Goal: Use online tool/utility

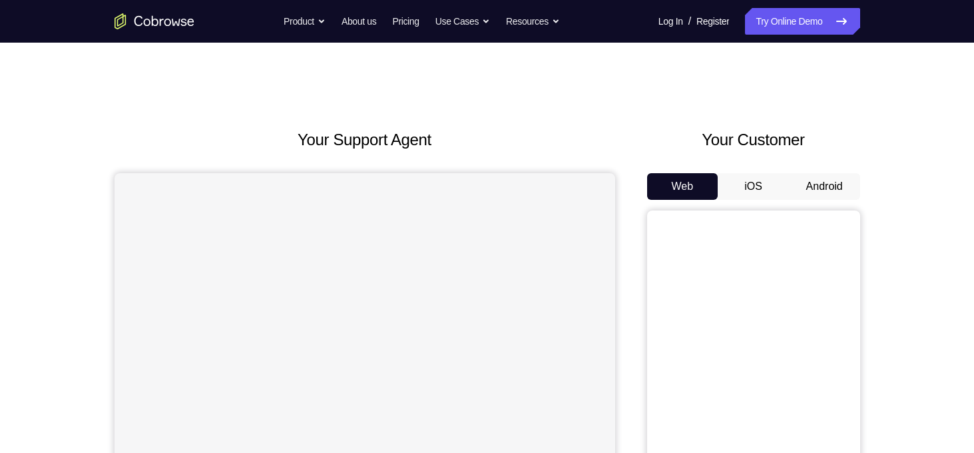
click at [841, 180] on button "Android" at bounding box center [824, 186] width 71 height 27
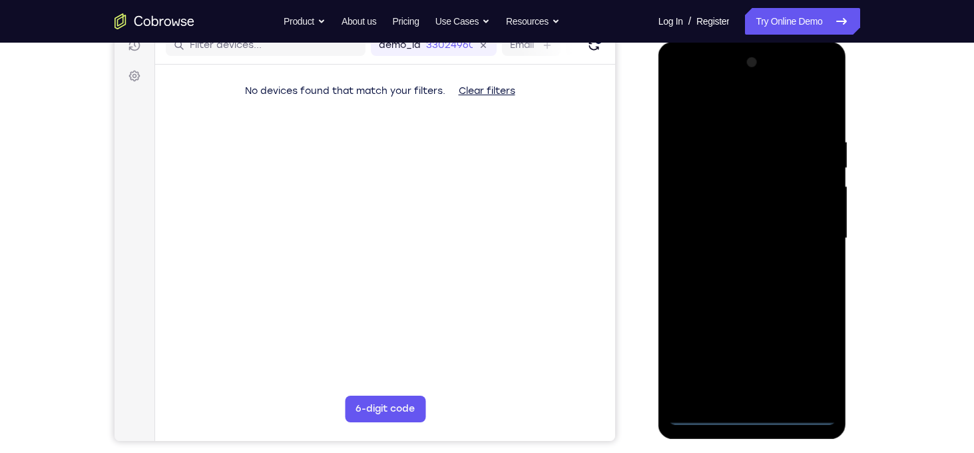
scroll to position [178, 0]
click at [755, 420] on div at bounding box center [753, 238] width 168 height 373
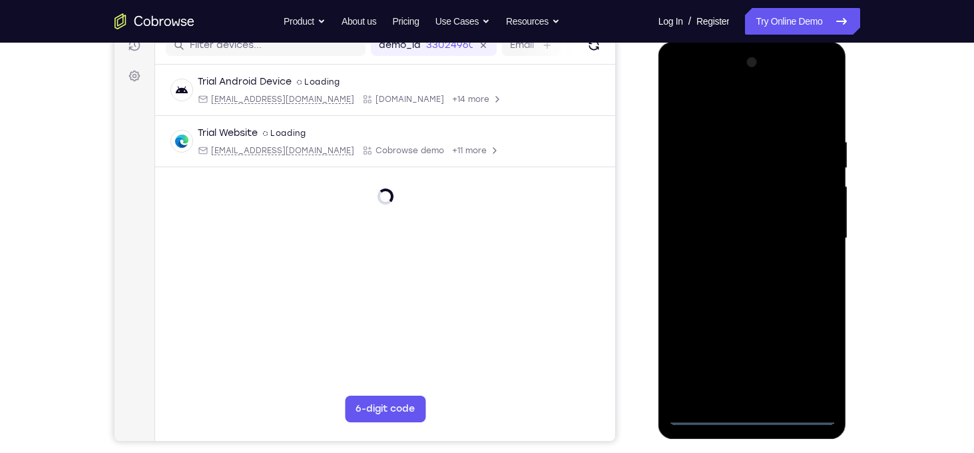
click at [808, 362] on div at bounding box center [753, 238] width 168 height 373
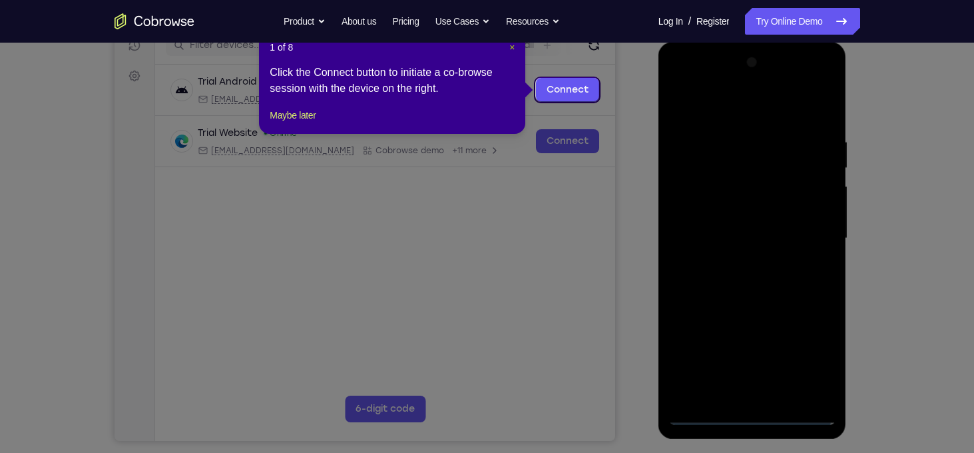
click at [510, 49] on span "×" at bounding box center [512, 47] width 5 height 11
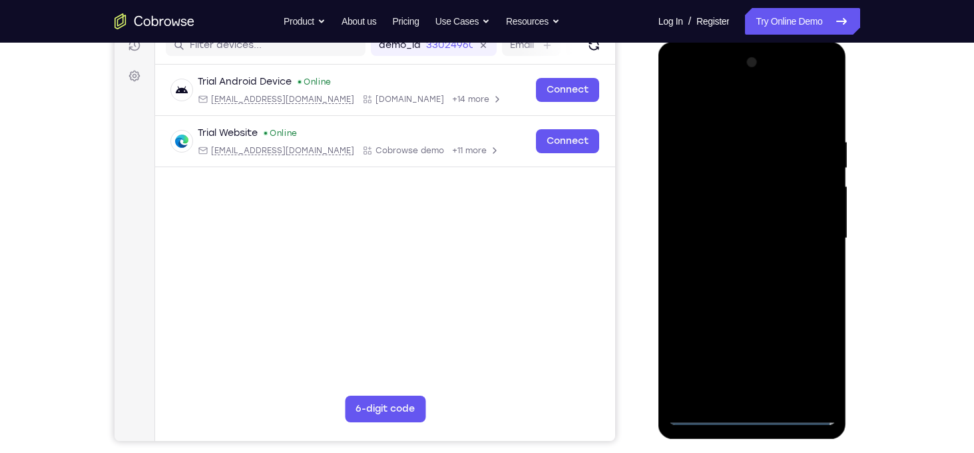
click at [687, 87] on div at bounding box center [753, 238] width 168 height 373
click at [683, 85] on div at bounding box center [753, 238] width 168 height 373
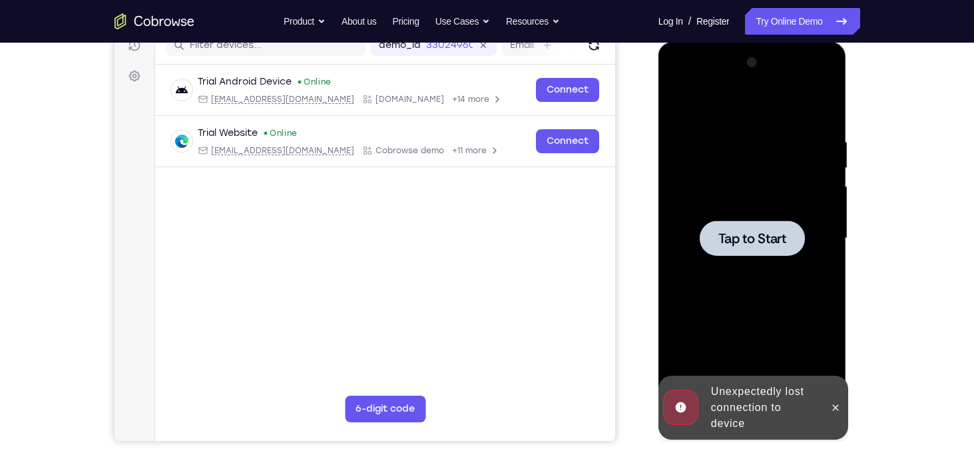
click at [776, 240] on span "Tap to Start" at bounding box center [753, 238] width 68 height 13
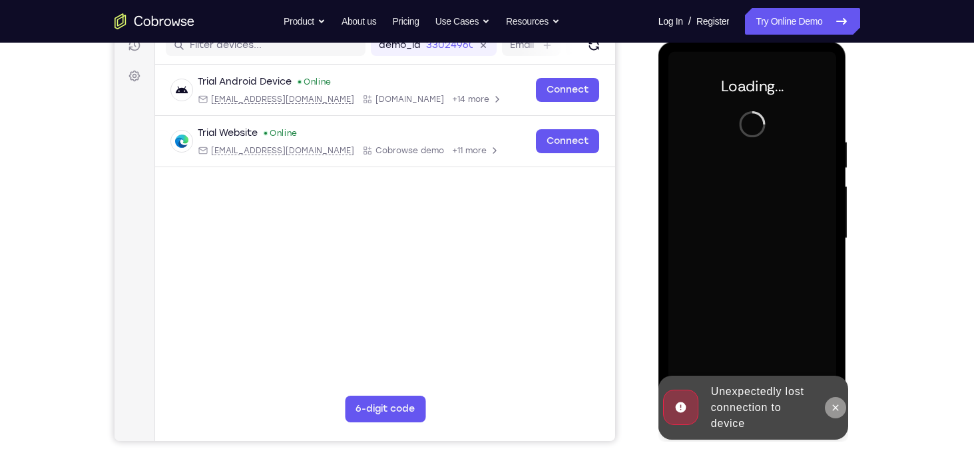
click at [831, 407] on icon at bounding box center [836, 407] width 11 height 11
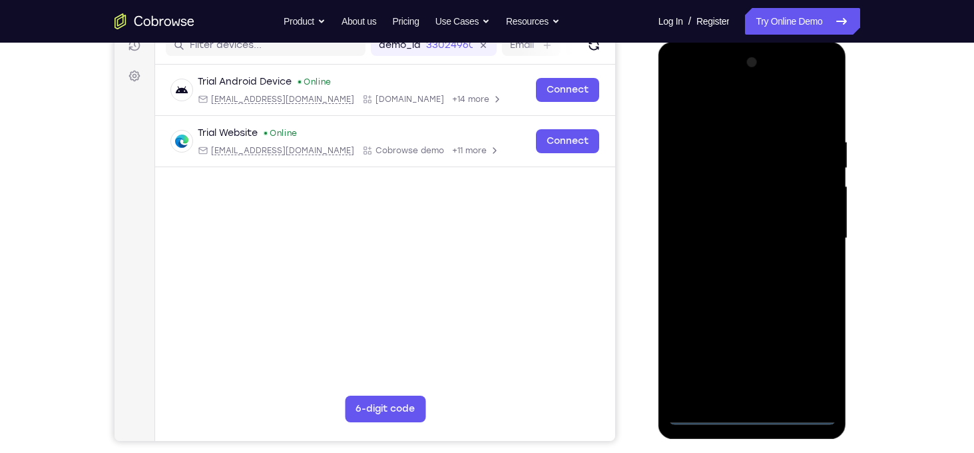
click at [752, 413] on div at bounding box center [753, 238] width 168 height 373
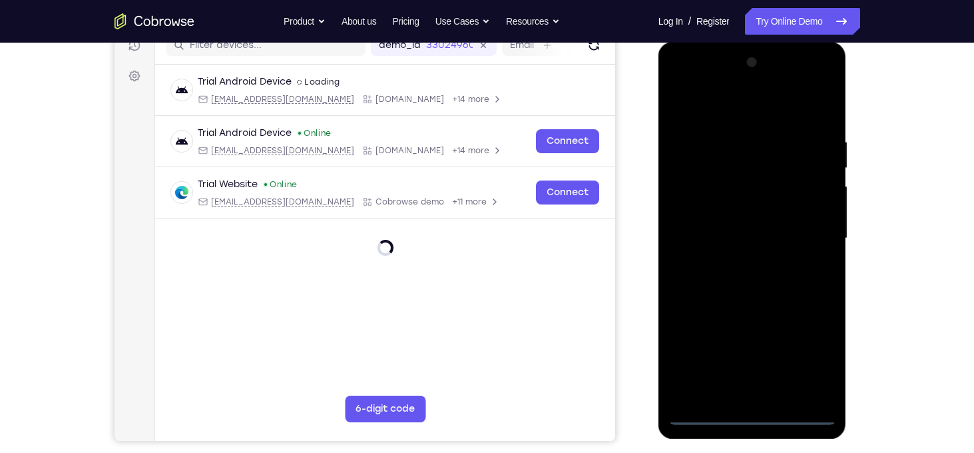
click at [752, 413] on div at bounding box center [753, 238] width 168 height 373
click at [822, 360] on div at bounding box center [753, 238] width 168 height 373
click at [680, 81] on div at bounding box center [753, 238] width 168 height 373
click at [815, 234] on div at bounding box center [753, 238] width 168 height 373
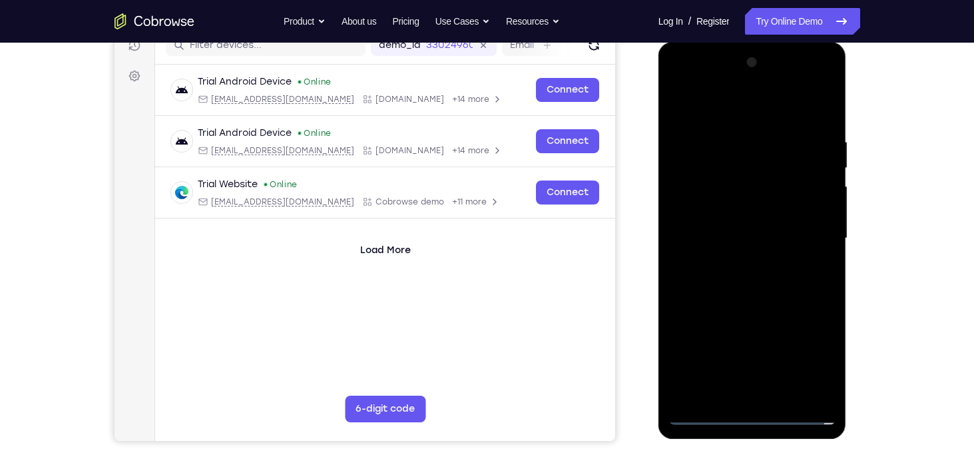
click at [819, 228] on div at bounding box center [753, 238] width 168 height 373
click at [812, 228] on div at bounding box center [753, 238] width 168 height 373
click at [807, 238] on div at bounding box center [753, 238] width 168 height 373
click at [743, 260] on div at bounding box center [753, 238] width 168 height 373
click at [724, 237] on div at bounding box center [753, 238] width 168 height 373
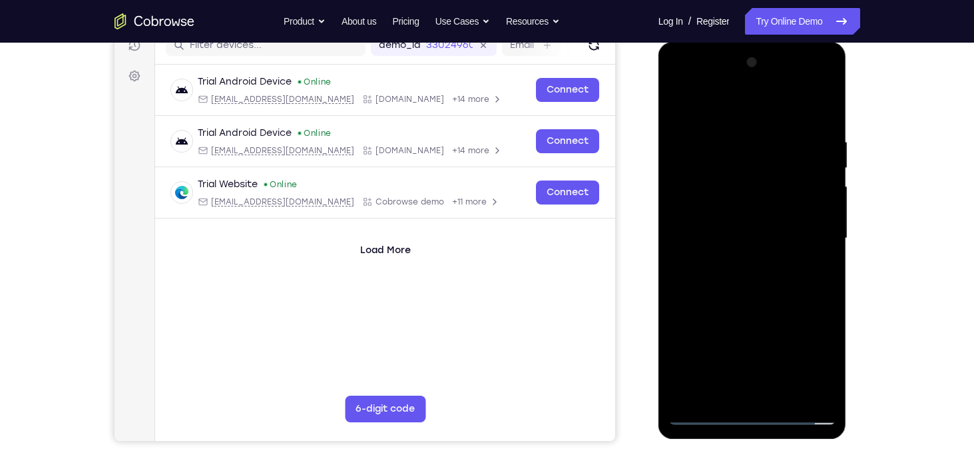
click at [712, 217] on div at bounding box center [753, 238] width 168 height 373
click at [723, 236] on div at bounding box center [753, 238] width 168 height 373
click at [759, 300] on div at bounding box center [753, 238] width 168 height 373
click at [783, 393] on div at bounding box center [753, 238] width 168 height 373
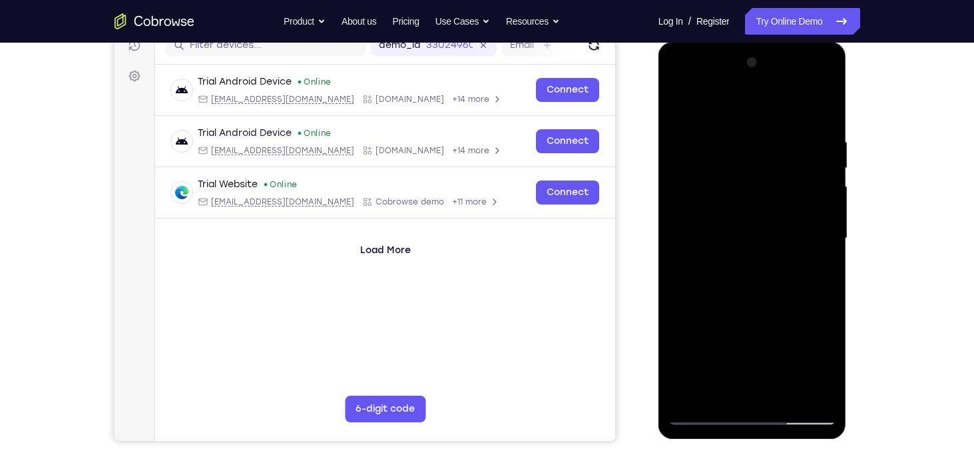
click at [772, 312] on div at bounding box center [753, 238] width 168 height 373
click at [707, 416] on div at bounding box center [753, 238] width 168 height 373
click at [824, 103] on div at bounding box center [753, 238] width 168 height 373
click at [822, 127] on div at bounding box center [753, 238] width 168 height 373
click at [827, 105] on div at bounding box center [753, 238] width 168 height 373
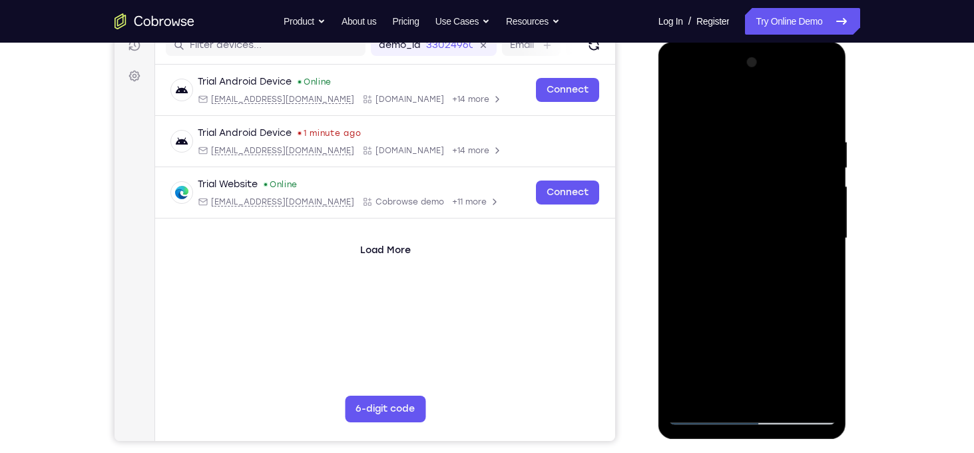
click at [687, 396] on div at bounding box center [753, 238] width 168 height 373
